Goal: Information Seeking & Learning: Find specific fact

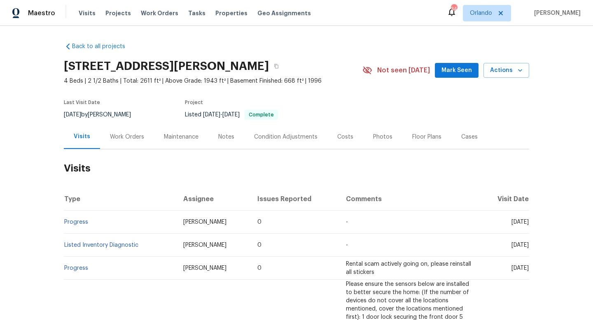
click at [119, 141] on div "Work Orders" at bounding box center [127, 137] width 34 height 8
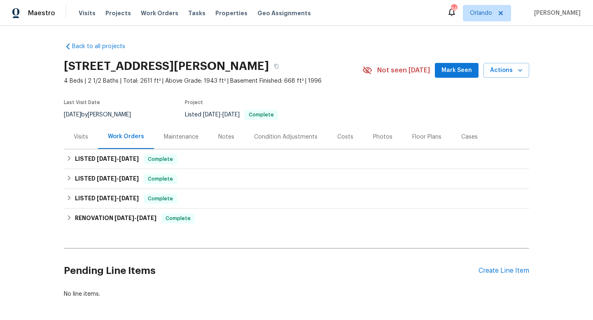
click at [97, 113] on div "[DATE] by [PERSON_NAME]" at bounding box center [102, 115] width 77 height 10
copy div "[DATE] by [PERSON_NAME]"
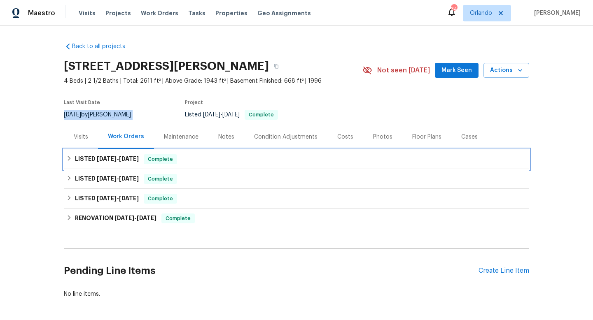
click at [107, 159] on span "[DATE]" at bounding box center [107, 159] width 20 height 6
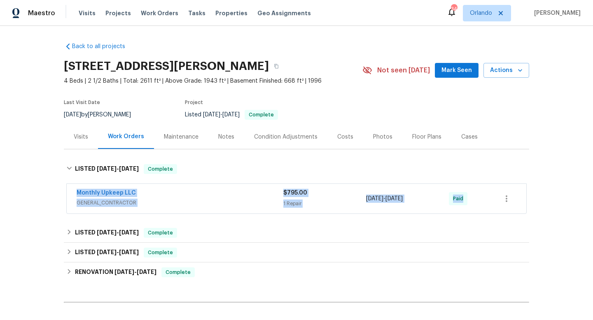
drag, startPoint x: 65, startPoint y: 193, endPoint x: 489, endPoint y: 199, distance: 423.9
click at [489, 201] on div "Monthly Upkeep LLC GENERAL_CONTRACTOR $795.00 1 Repair [DATE] - [DATE] Paid" at bounding box center [296, 199] width 465 height 34
copy div "Monthly Upkeep LLC GENERAL_CONTRACTOR $795.00 1 Repair [DATE] - [DATE] Paid"
click at [279, 68] on icon "button" at bounding box center [276, 66] width 5 height 5
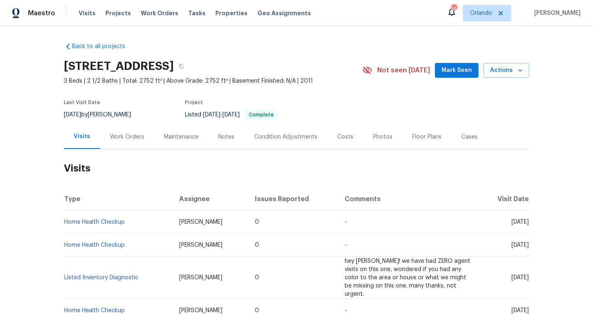
click at [126, 141] on div "Work Orders" at bounding box center [127, 137] width 54 height 24
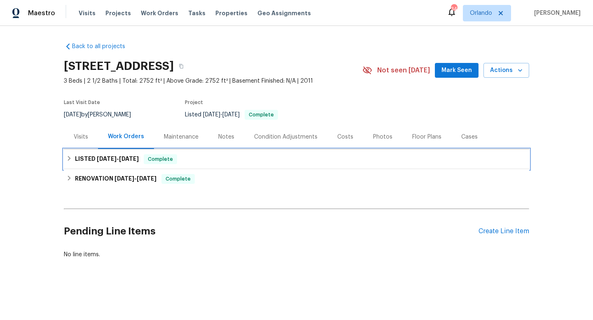
click at [116, 154] on h6 "LISTED 8/25/25 - 8/28/25" at bounding box center [107, 159] width 64 height 10
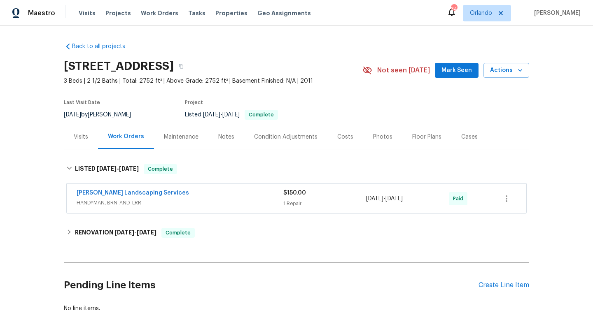
click at [204, 205] on span "HANDYMAN, BRN_AND_LRR" at bounding box center [180, 203] width 207 height 8
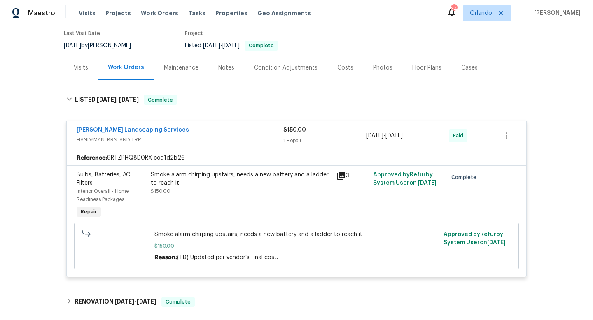
scroll to position [95, 0]
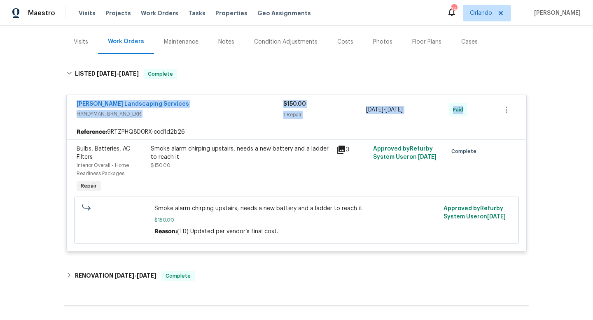
drag, startPoint x: 71, startPoint y: 101, endPoint x: 466, endPoint y: 117, distance: 395.4
click at [466, 117] on div "Rodriguez Landscaping Services HANDYMAN, BRN_AND_LRR $150.00 1 Repair 8/26/2025…" at bounding box center [297, 110] width 460 height 30
copy div "Rodriguez Landscaping Services HANDYMAN, BRN_AND_LRR $150.00 1 Repair 8/26/2025…"
click at [56, 102] on div "Back to all projects 10909 Estribo St NW, Albuquerque, NM 87114 3 Beds | 2 1/2 …" at bounding box center [296, 173] width 593 height 295
drag, startPoint x: 180, startPoint y: 101, endPoint x: 88, endPoint y: 96, distance: 92.4
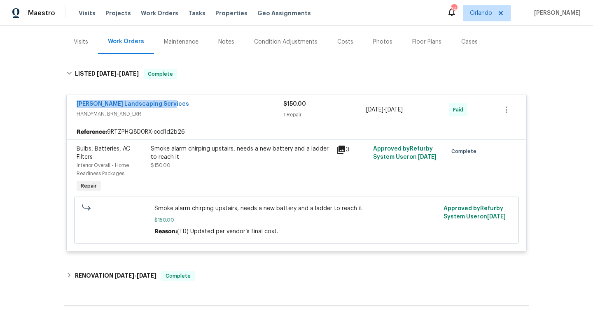
click at [88, 96] on div "Rodriguez Landscaping Services HANDYMAN, BRN_AND_LRR $150.00 1 Repair 8/26/2025…" at bounding box center [297, 110] width 460 height 30
copy link "Rodriguez Landscaping Services"
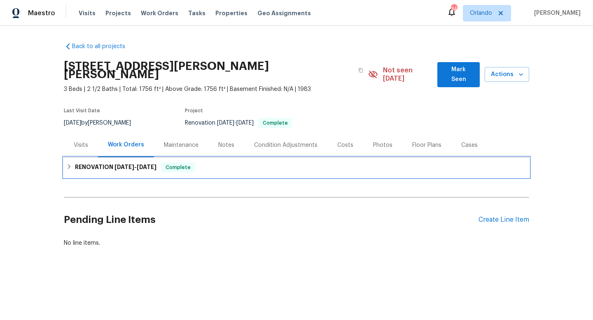
click at [123, 163] on h6 "RENOVATION 7/22/25 - 8/5/25" at bounding box center [116, 168] width 82 height 10
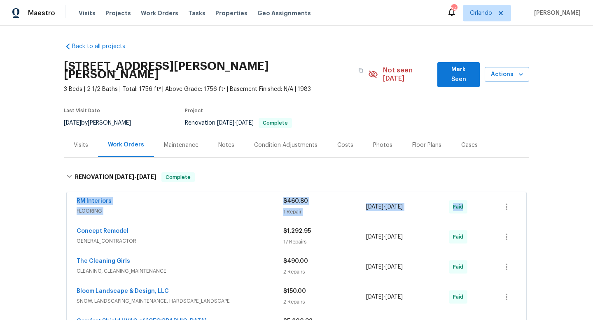
drag, startPoint x: 70, startPoint y: 191, endPoint x: 516, endPoint y: 208, distance: 446.1
click at [522, 213] on div "RM Interiors FLOORING $460.80 1 Repair 8/4/2025 - 8/4/2025 Paid" at bounding box center [297, 207] width 460 height 30
click at [56, 198] on div "Back to all projects 1400 Woods Creek Dr, Garner, NC 27529 3 Beds | 2 1/2 Baths…" at bounding box center [296, 173] width 593 height 295
click at [167, 197] on div "RM Interiors" at bounding box center [180, 202] width 207 height 10
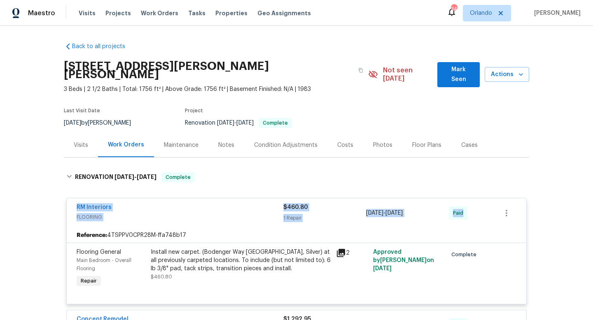
drag, startPoint x: 136, startPoint y: 194, endPoint x: 517, endPoint y: 220, distance: 381.5
click at [517, 220] on div "RM Interiors FLOORING $460.80 1 Repair 8/4/2025 - 8/4/2025 Paid Reference: 4TSP…" at bounding box center [296, 251] width 461 height 107
copy div "RM Interiors FLOORING $460.80 1 Repair 8/4/2025 - 8/4/2025 Paid"
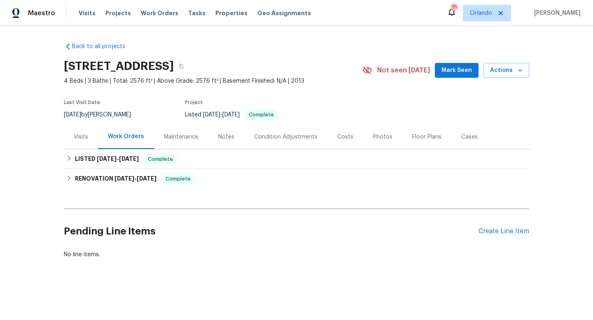
click at [89, 115] on div "[DATE] by [PERSON_NAME]" at bounding box center [102, 115] width 77 height 10
click at [89, 115] on div "9/2/2025 by Nick Balli" at bounding box center [102, 115] width 77 height 10
copy div "9/2/2025 by Nick Balli"
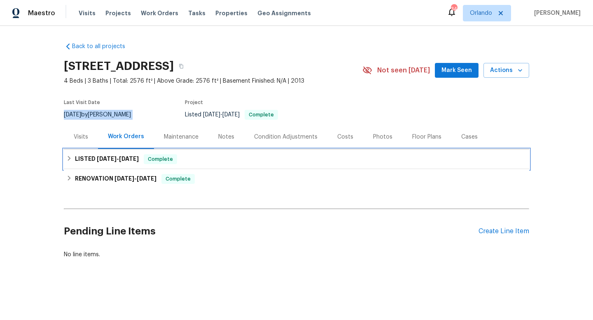
click at [89, 154] on div "LISTED 8/28/25 - 8/31/25 Complete" at bounding box center [296, 160] width 465 height 20
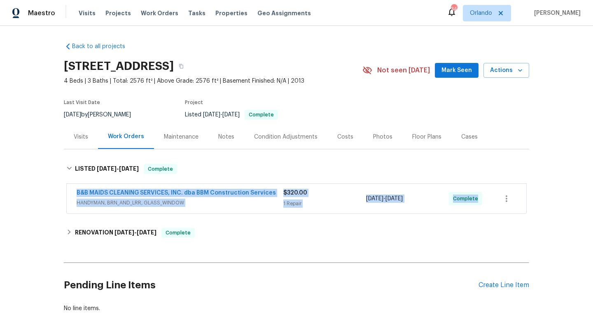
drag, startPoint x: 72, startPoint y: 191, endPoint x: 481, endPoint y: 199, distance: 409.2
click at [481, 200] on div "B&B MAIDS CLEANING SERVICES, INC. dba BBM Construction Services HANDYMAN, BRN_A…" at bounding box center [297, 199] width 460 height 30
copy div "B&B MAIDS CLEANING SERVICES, INC. dba BBM Construction Services HANDYMAN, BRN_A…"
